Goal: Task Accomplishment & Management: Manage account settings

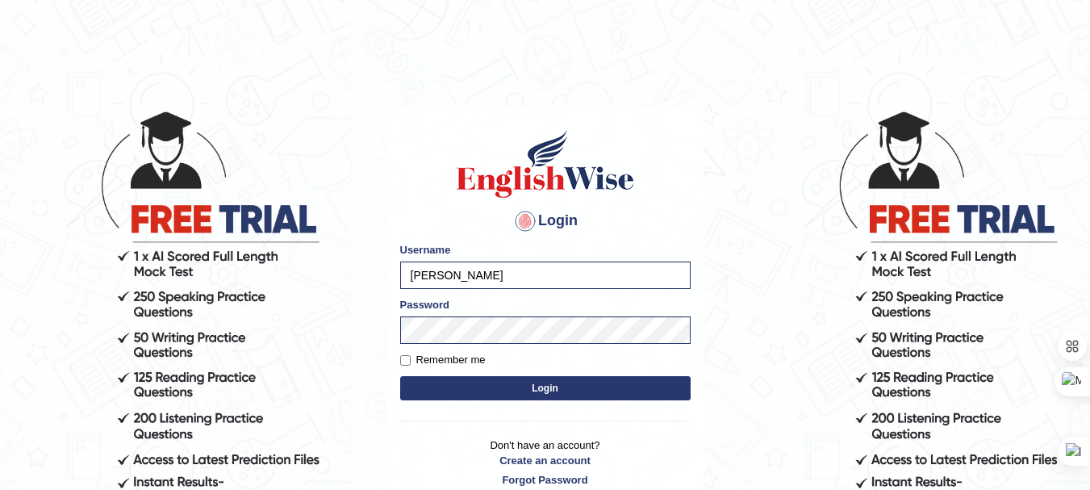
type input "swastikaa"
click at [535, 379] on button "Login" at bounding box center [545, 388] width 290 height 24
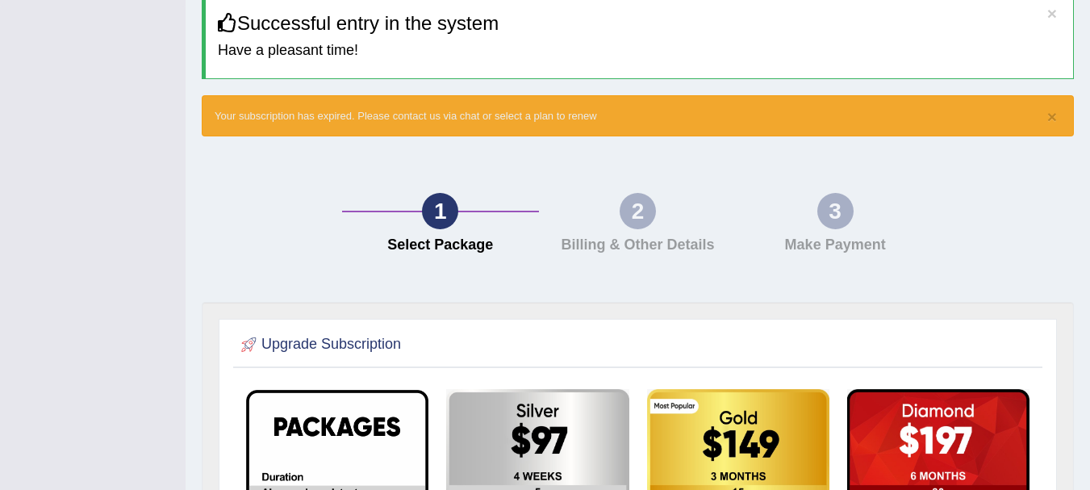
scroll to position [242, 0]
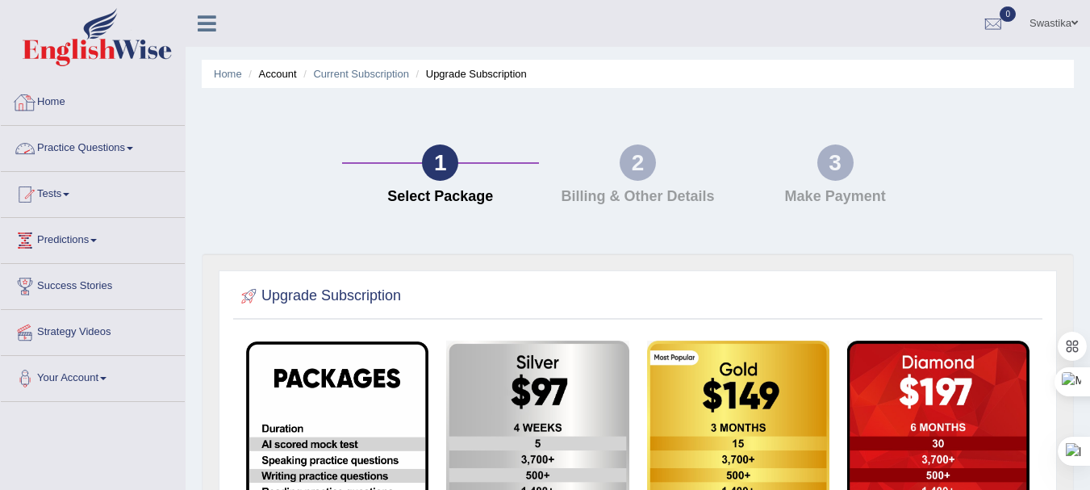
click at [69, 104] on link "Home" at bounding box center [93, 100] width 184 height 40
